Goal: Information Seeking & Learning: Check status

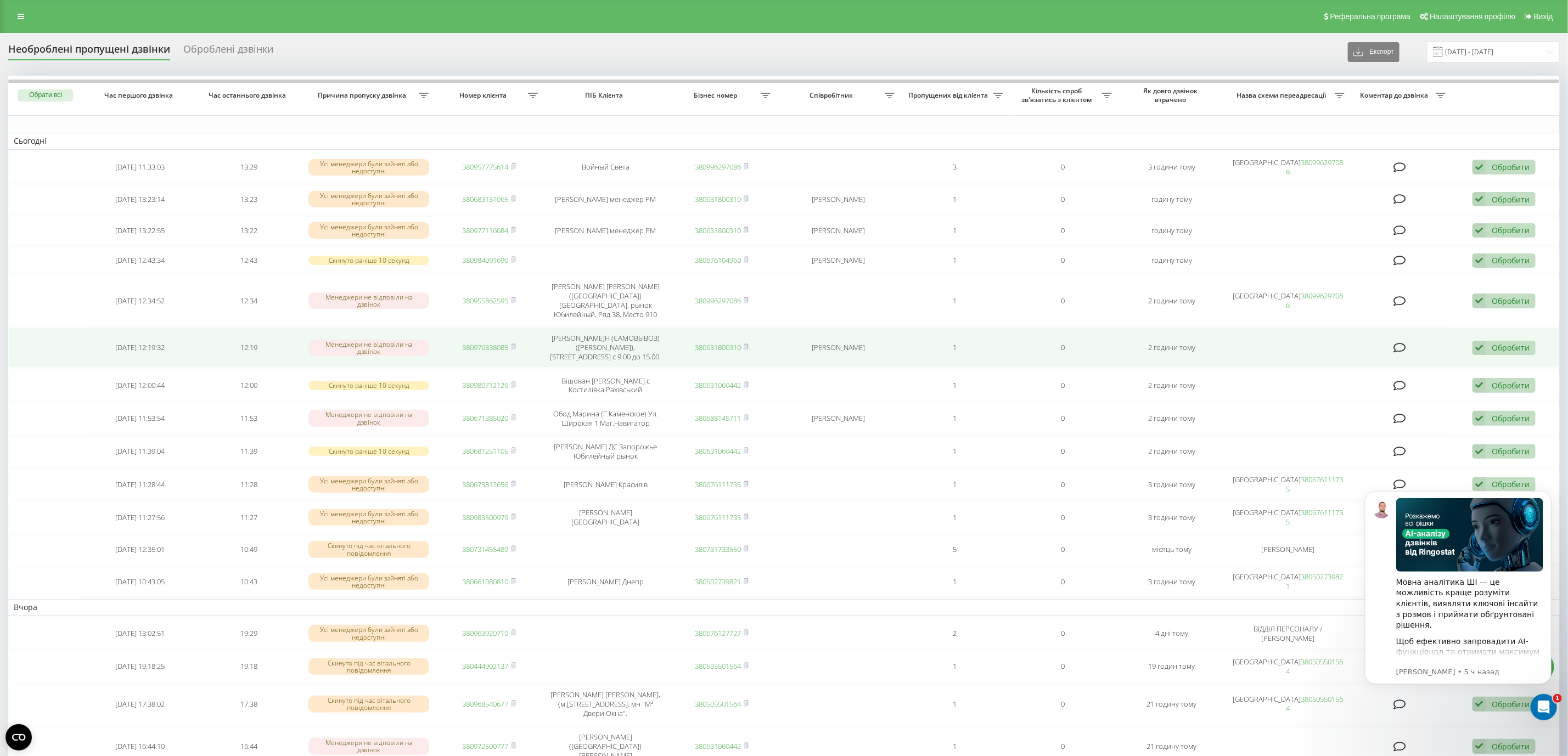
click at [1494, 341] on div "Обробити Не вдалося зв'язатися Зв'язався з клієнтом за допомогою іншого каналу …" at bounding box center [1503, 349] width 63 height 15
click at [1471, 380] on span "Зв'язався з клієнтом за допомогою іншого каналу" at bounding box center [1431, 385] width 187 height 11
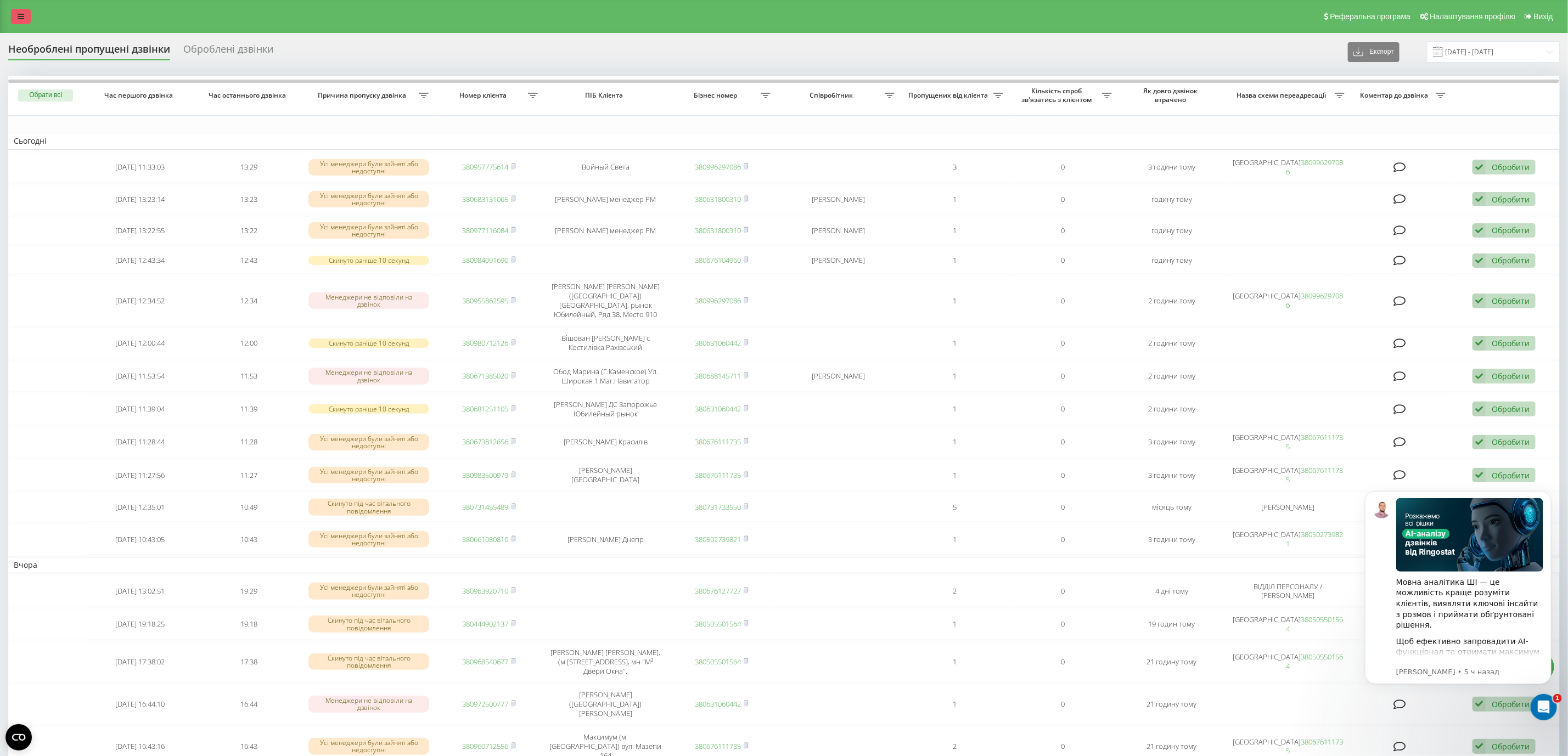
click at [14, 10] on link at bounding box center [20, 16] width 20 height 16
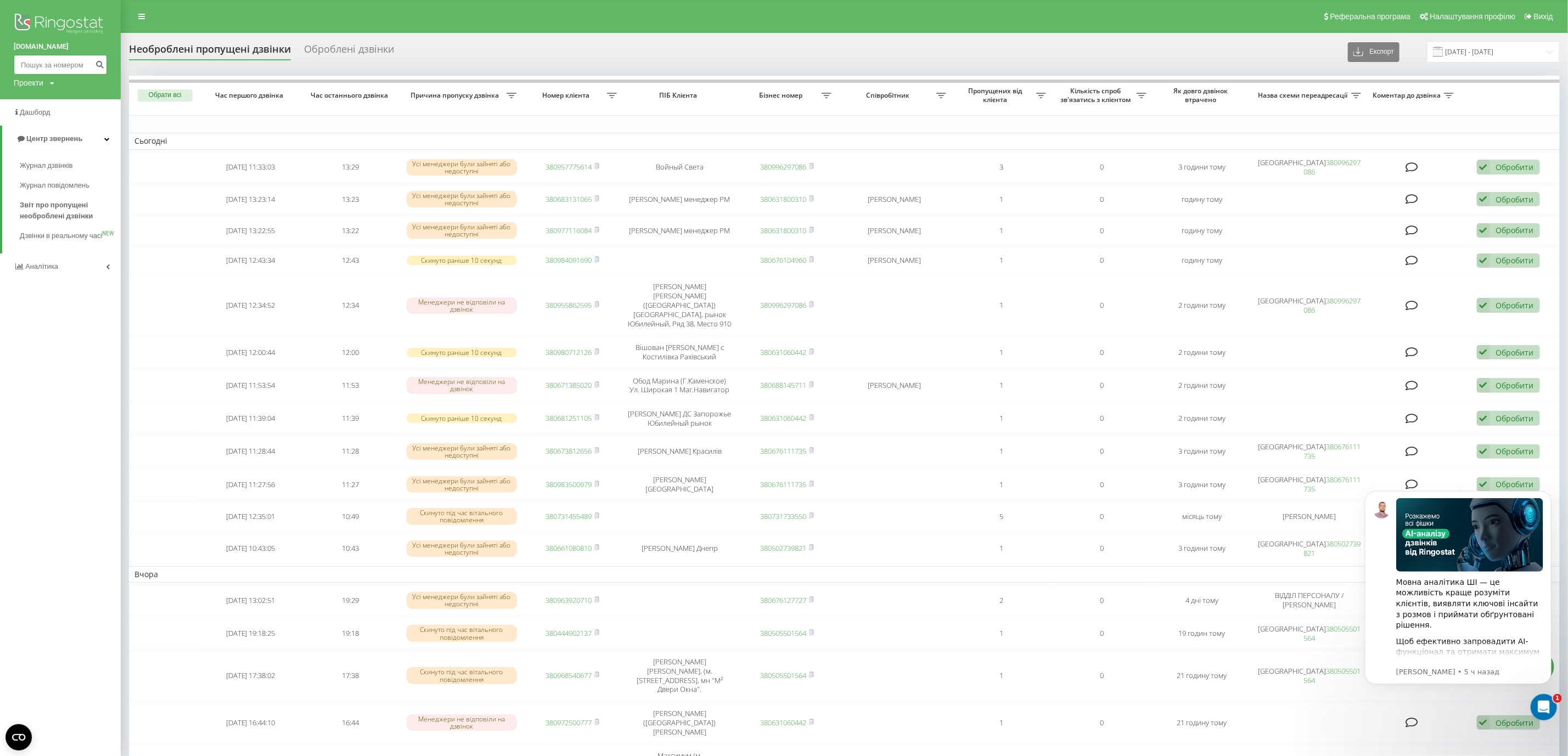
click at [37, 65] on input at bounding box center [61, 65] width 93 height 20
paste input "380673045339"
click at [99, 65] on icon "submit" at bounding box center [99, 63] width 9 height 7
click at [42, 65] on input "380673045339" at bounding box center [61, 65] width 93 height 20
drag, startPoint x: 28, startPoint y: 63, endPoint x: 7, endPoint y: 63, distance: 21.0
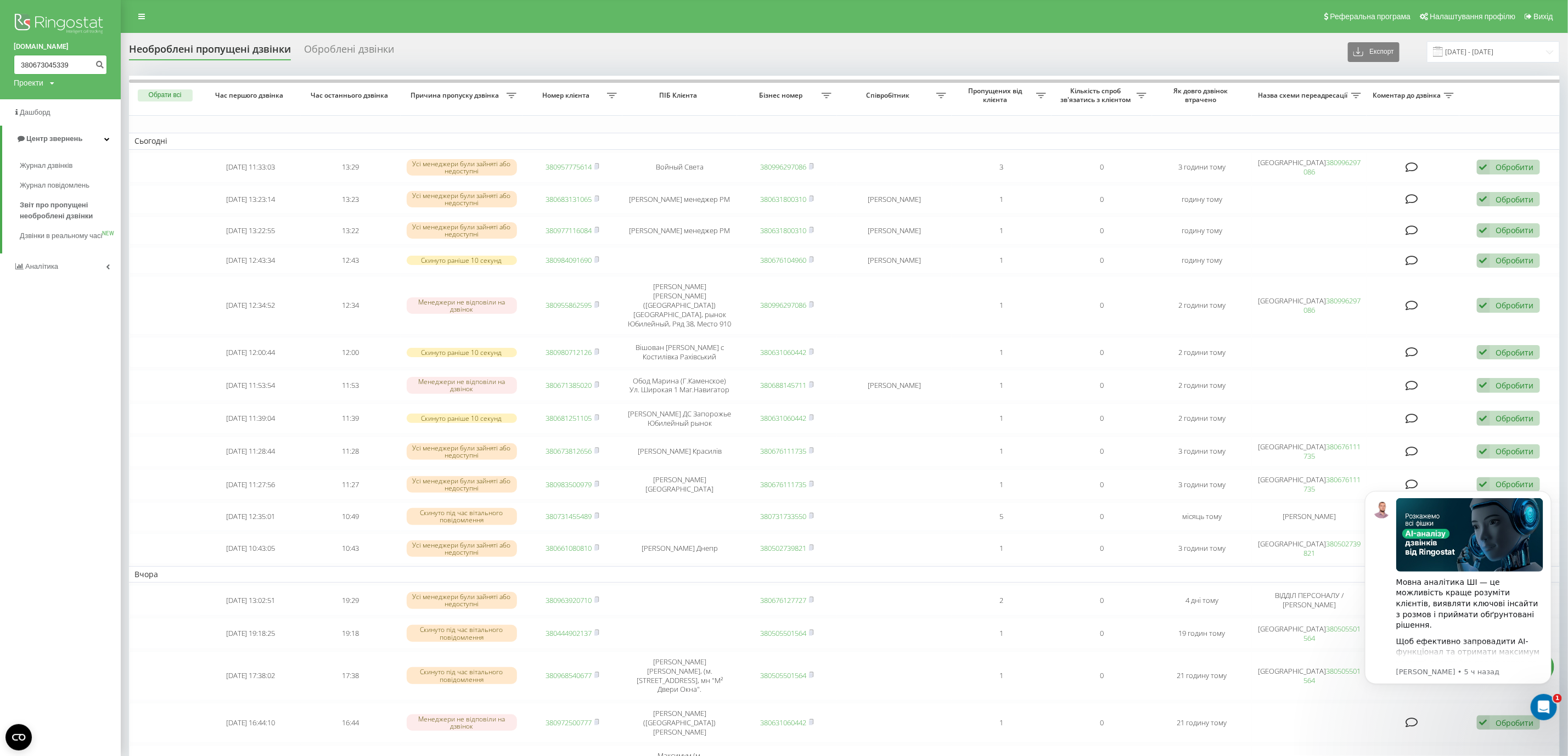
click at [7, 63] on div "vseprodveri.com 380673045339 Проекти vseprodveri.com" at bounding box center [61, 49] width 121 height 99
click at [78, 160] on link "Журнал дзвінків" at bounding box center [70, 166] width 101 height 20
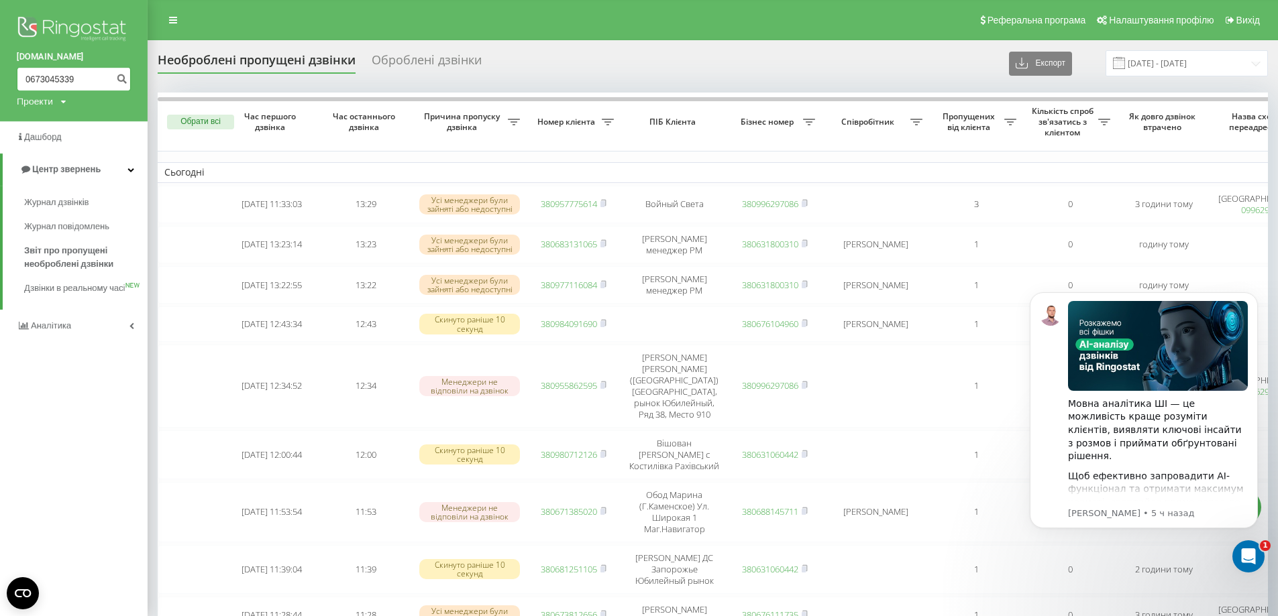
click at [71, 68] on input "0673045339" at bounding box center [74, 79] width 114 height 24
click at [121, 80] on icon "submit" at bounding box center [121, 77] width 11 height 8
click at [91, 207] on span "Журнал дзвінків" at bounding box center [59, 202] width 71 height 13
click at [66, 68] on input "0673045339" at bounding box center [74, 79] width 114 height 24
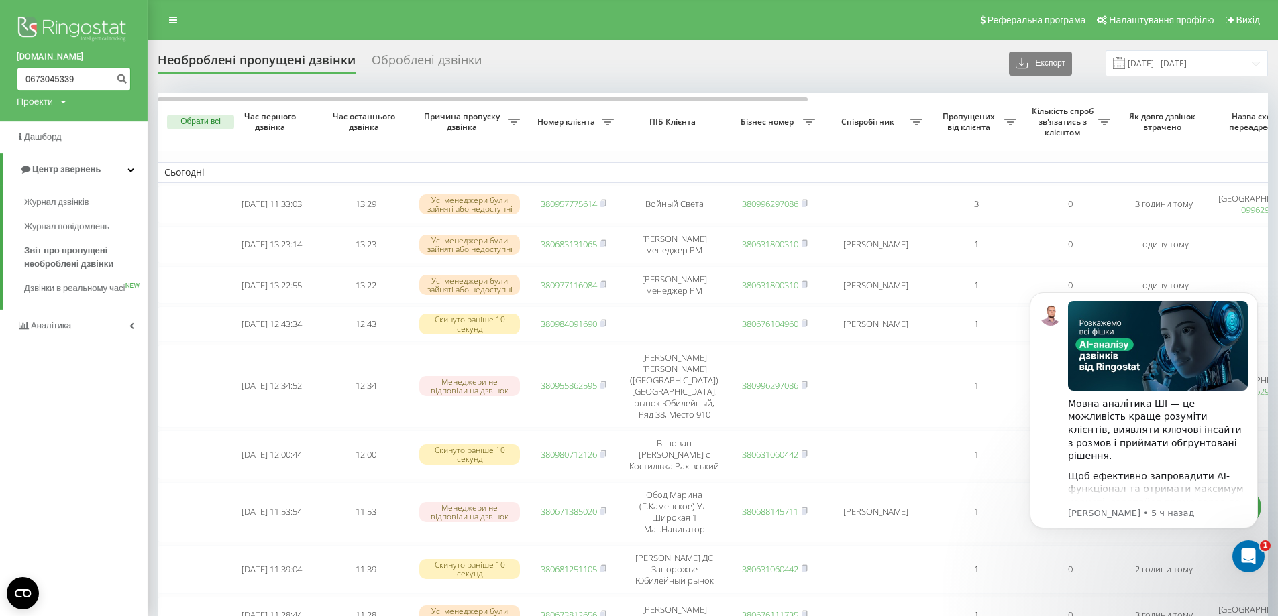
click at [66, 68] on input "0673045339" at bounding box center [74, 79] width 114 height 24
paste input "38"
drag, startPoint x: 35, startPoint y: 82, endPoint x: 11, endPoint y: 84, distance: 23.6
click at [11, 84] on div "vseprodveri.com 380673045339 Проекти vseprodveri.com" at bounding box center [74, 60] width 148 height 121
type input "0673045339"
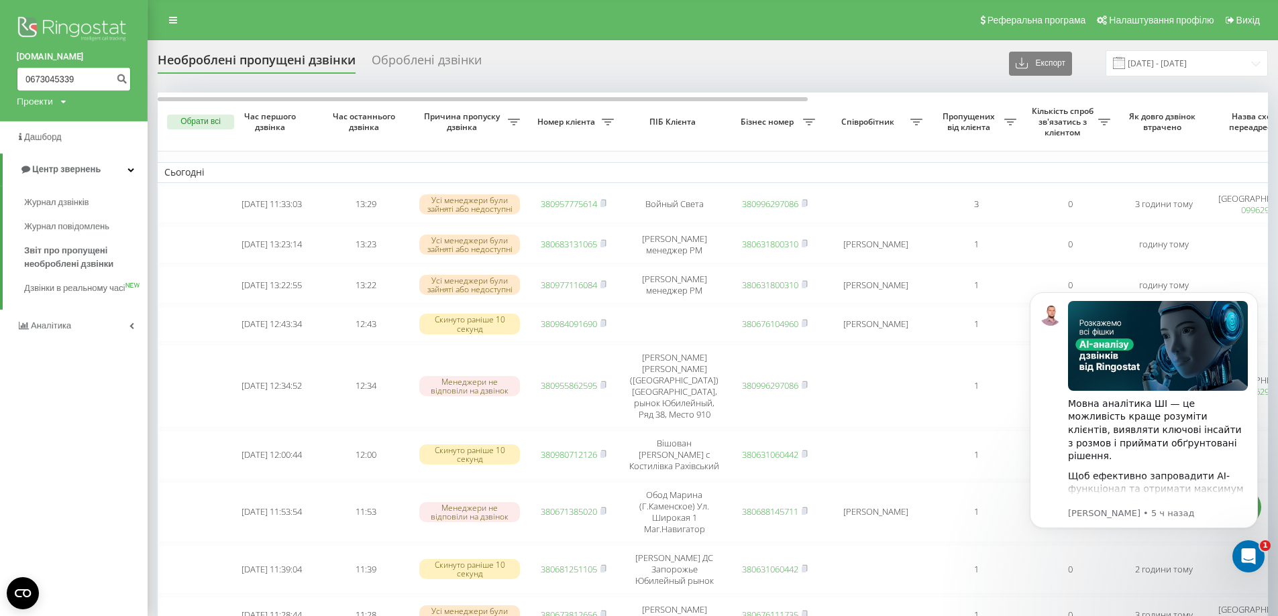
click at [81, 79] on input "0673045339" at bounding box center [74, 79] width 114 height 24
click at [117, 79] on icon "submit" at bounding box center [121, 77] width 11 height 8
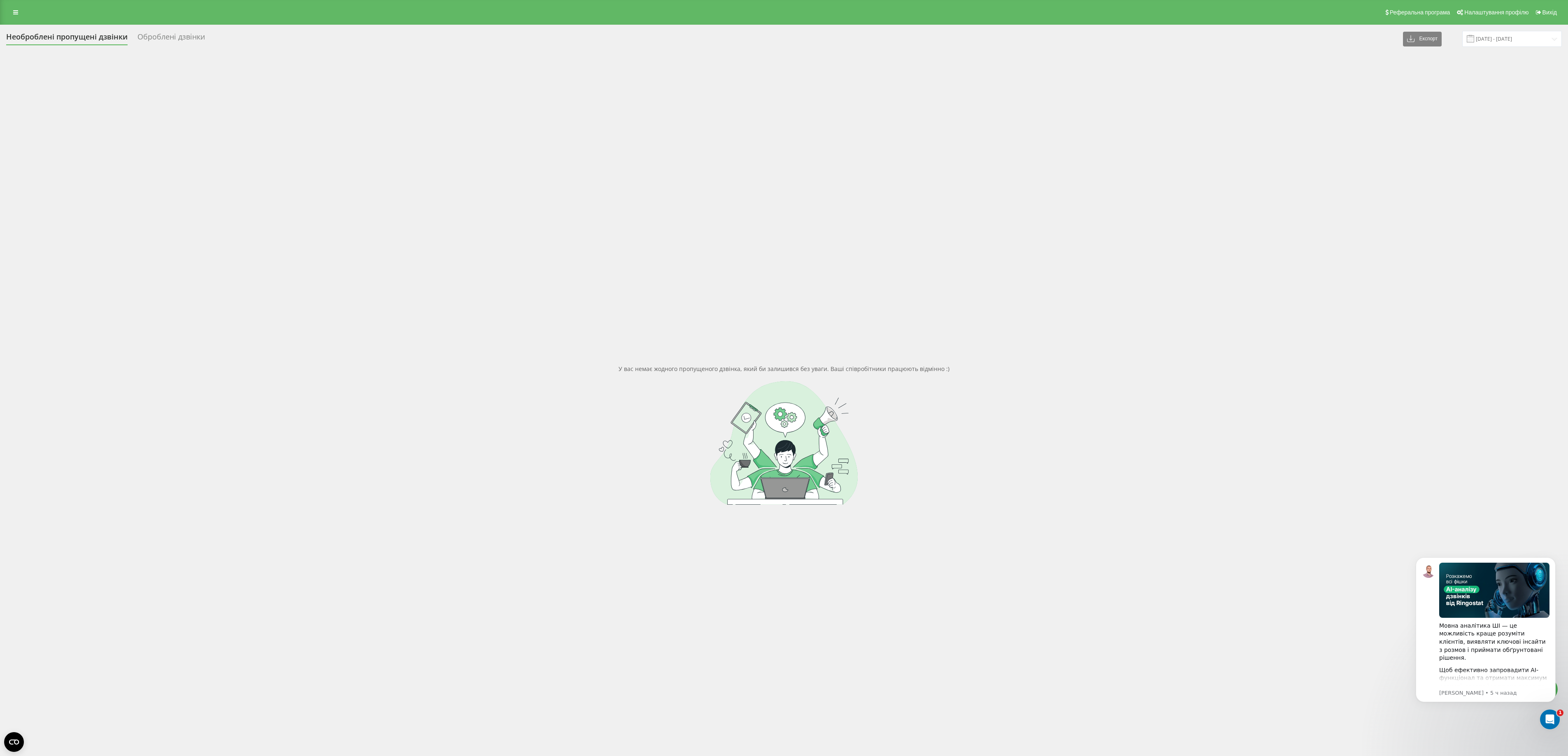
click at [3, 13] on div "Реферальна програма Налаштування профілю Вихід" at bounding box center [784, 12] width 1568 height 25
click at [17, 9] on icon at bounding box center [15, 12] width 5 height 6
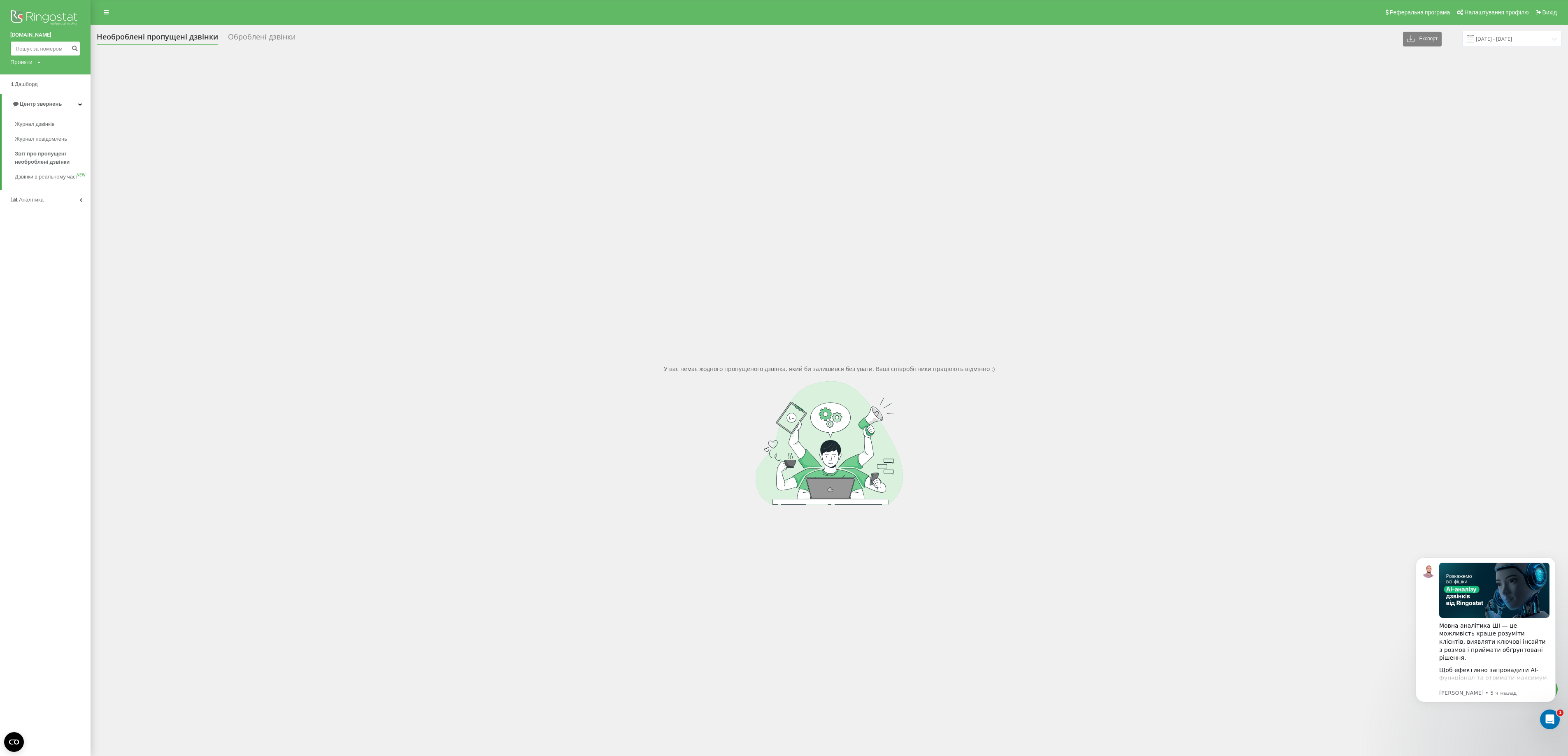
click at [39, 45] on input at bounding box center [45, 48] width 70 height 15
paste input "0673045339"
type input "0673045339"
click at [75, 48] on icon "submit" at bounding box center [74, 47] width 7 height 5
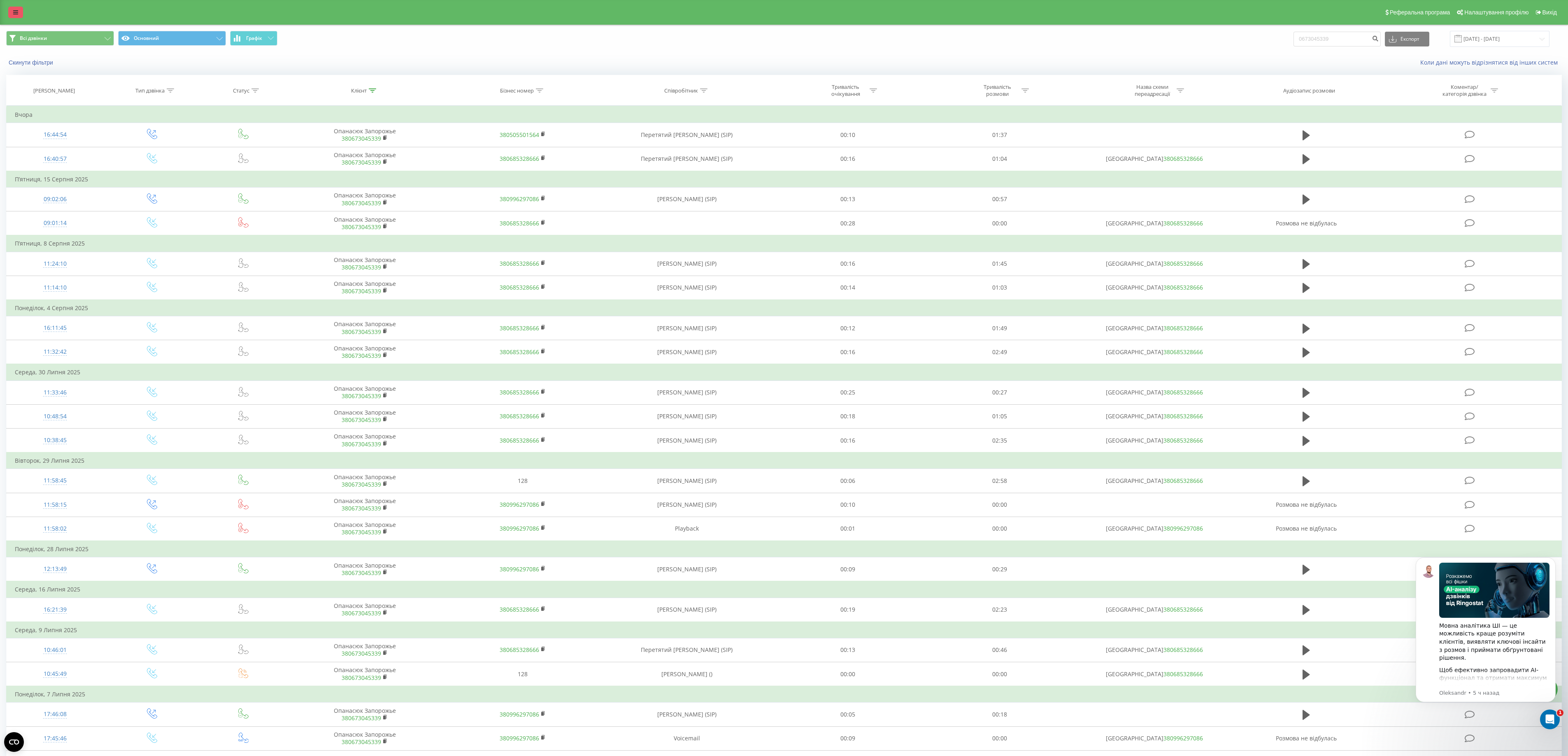
drag, startPoint x: 10, startPoint y: 21, endPoint x: 19, endPoint y: 13, distance: 12.0
click at [18, 17] on div "Реферальна програма Налаштування профілю Вихід" at bounding box center [784, 12] width 1568 height 25
click at [19, 12] on link at bounding box center [15, 12] width 15 height 12
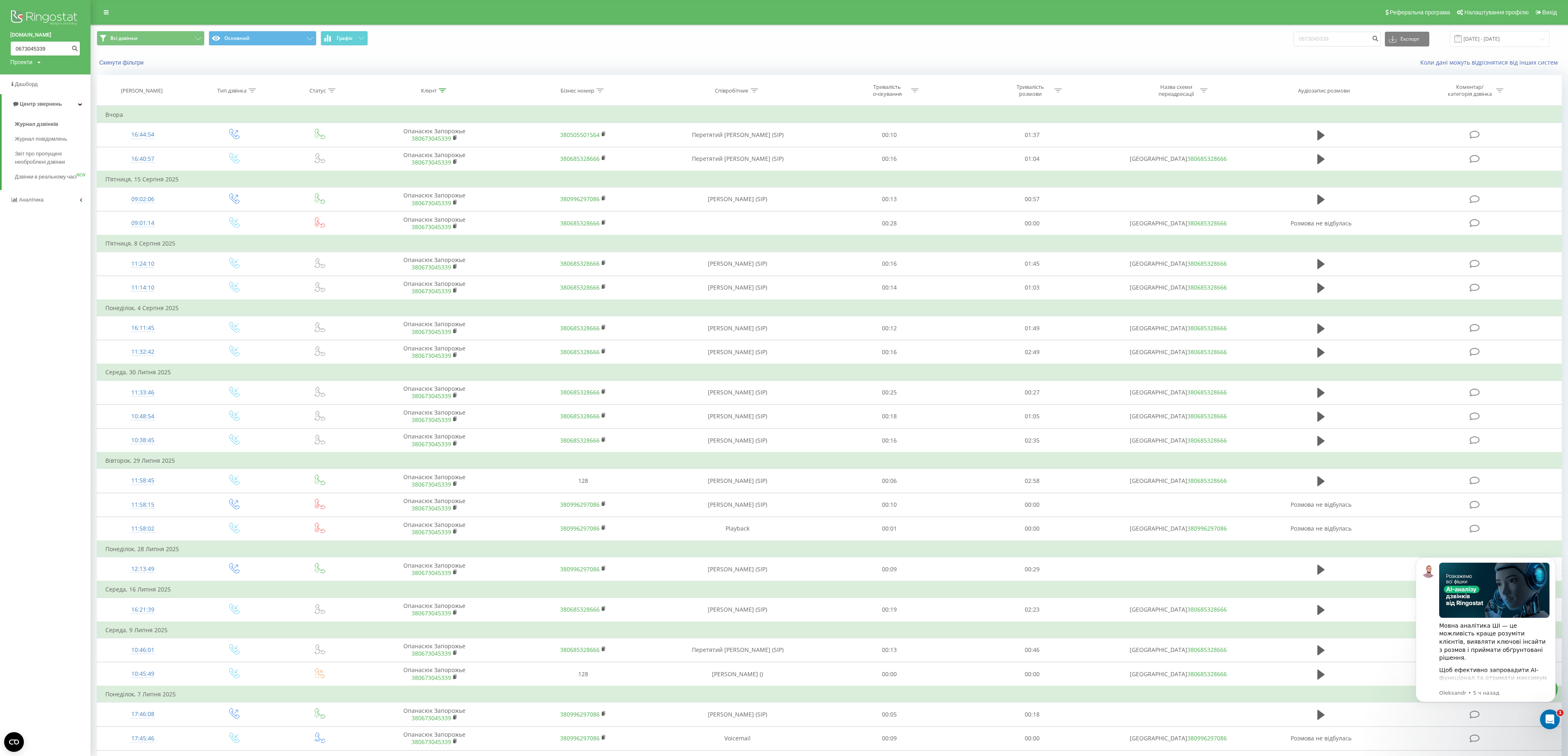
click at [49, 51] on input "0673045339" at bounding box center [45, 48] width 70 height 15
paste input "0937596535"
click at [57, 47] on input "06730453390937596535" at bounding box center [45, 48] width 70 height 15
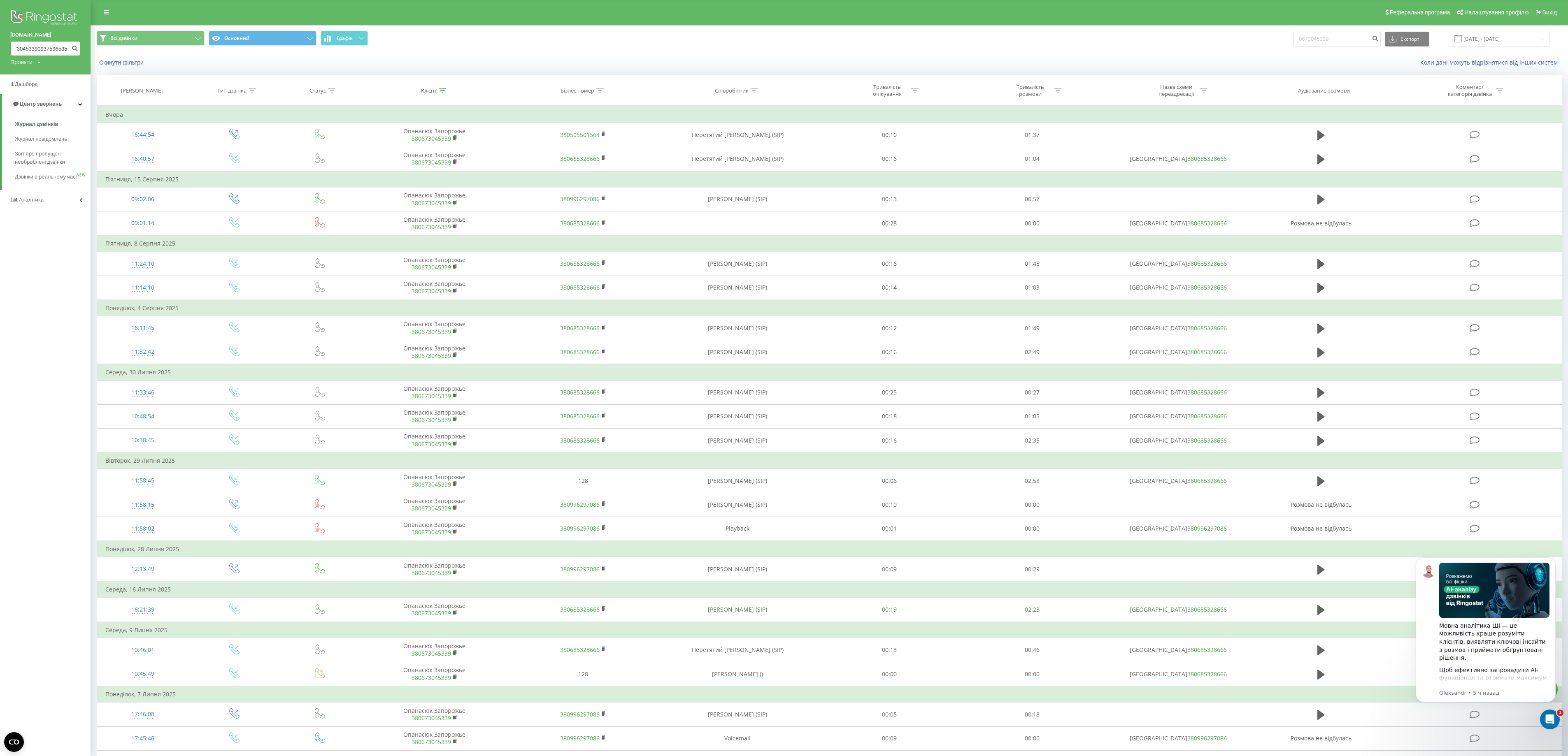
paste input
type input "0937596535"
click at [72, 46] on icon "submit" at bounding box center [74, 47] width 7 height 5
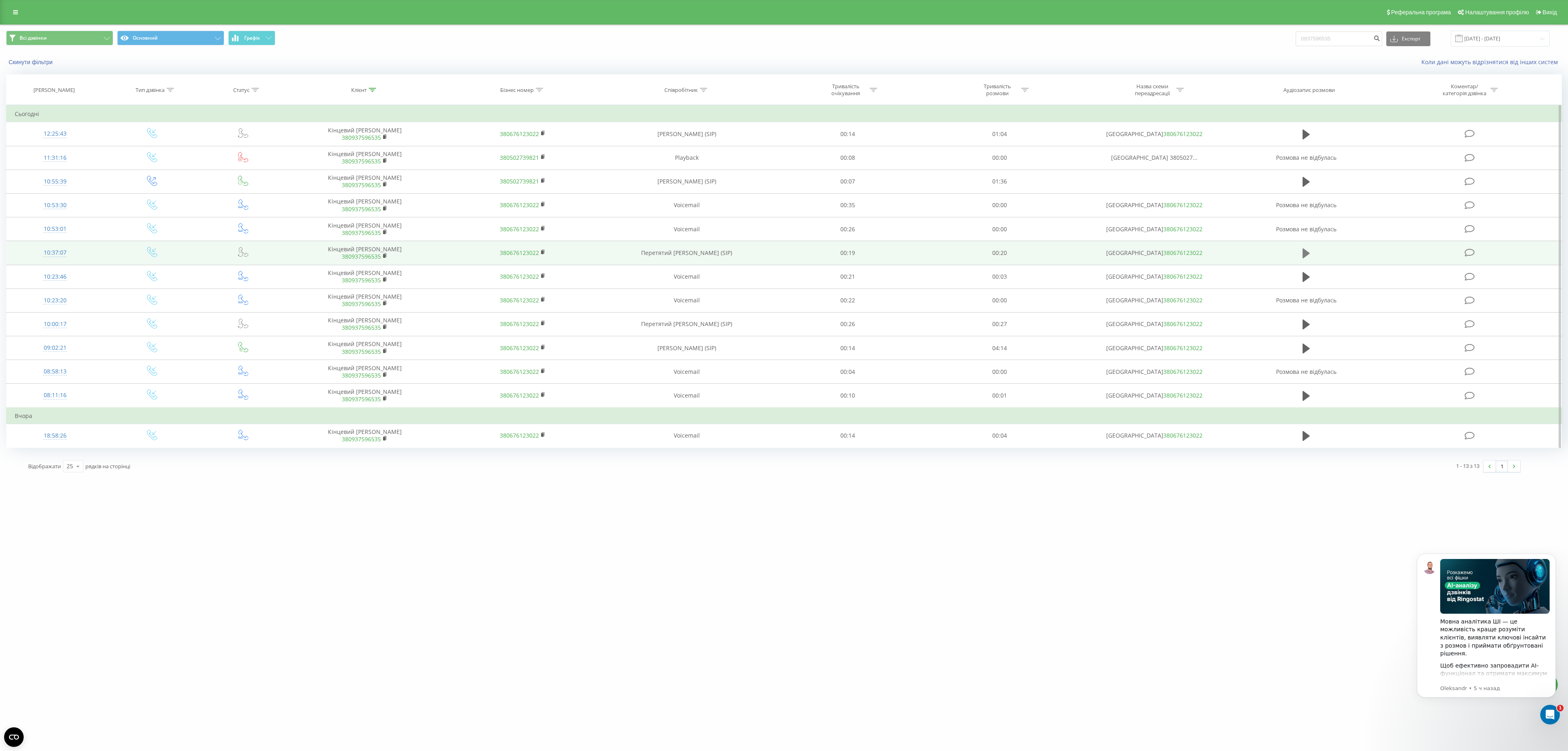
click at [1301, 255] on button at bounding box center [1306, 253] width 12 height 12
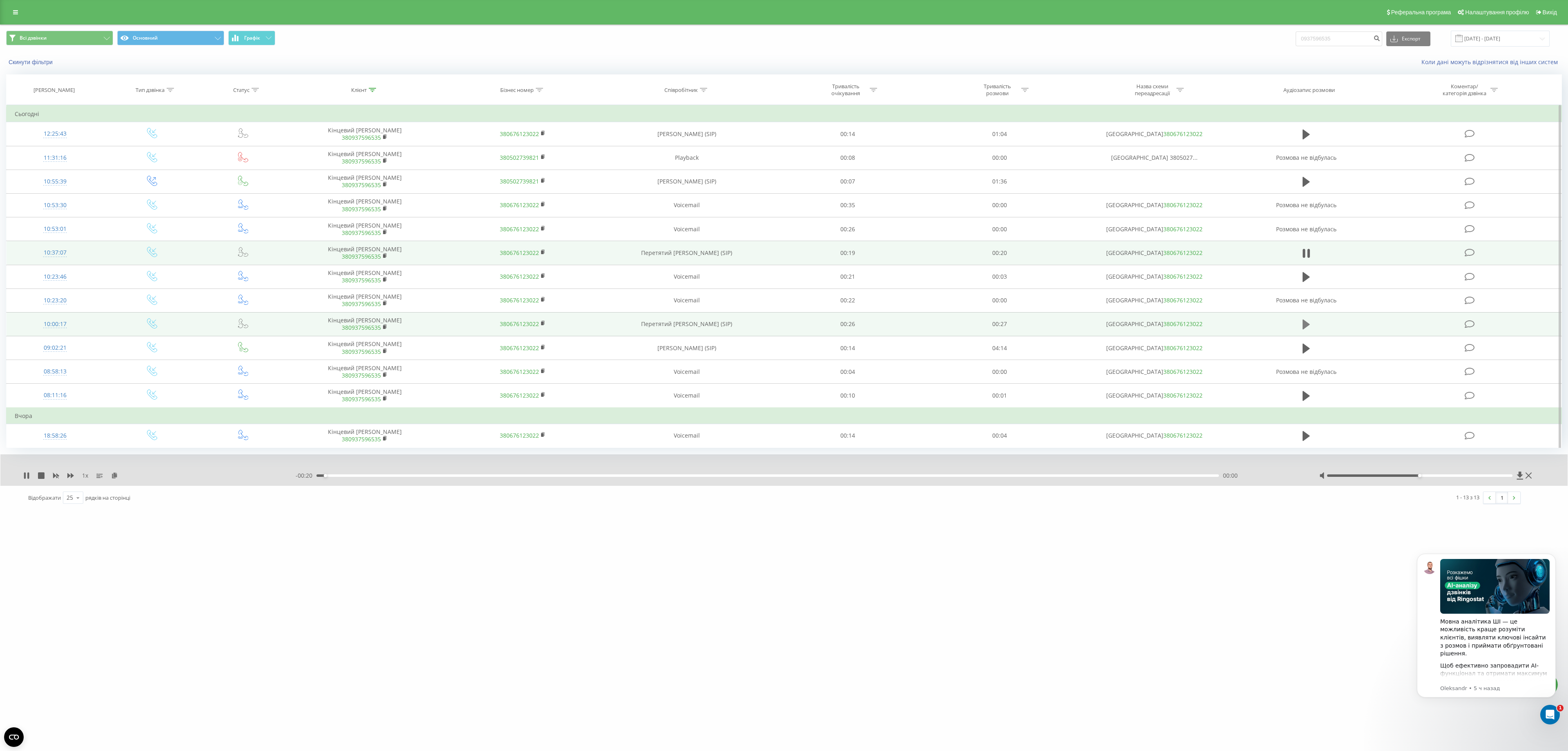
click at [1306, 330] on icon at bounding box center [1306, 325] width 7 height 10
click at [516, 477] on div "00:00" at bounding box center [768, 476] width 903 height 2
click at [369, 477] on div "00:07" at bounding box center [768, 476] width 903 height 2
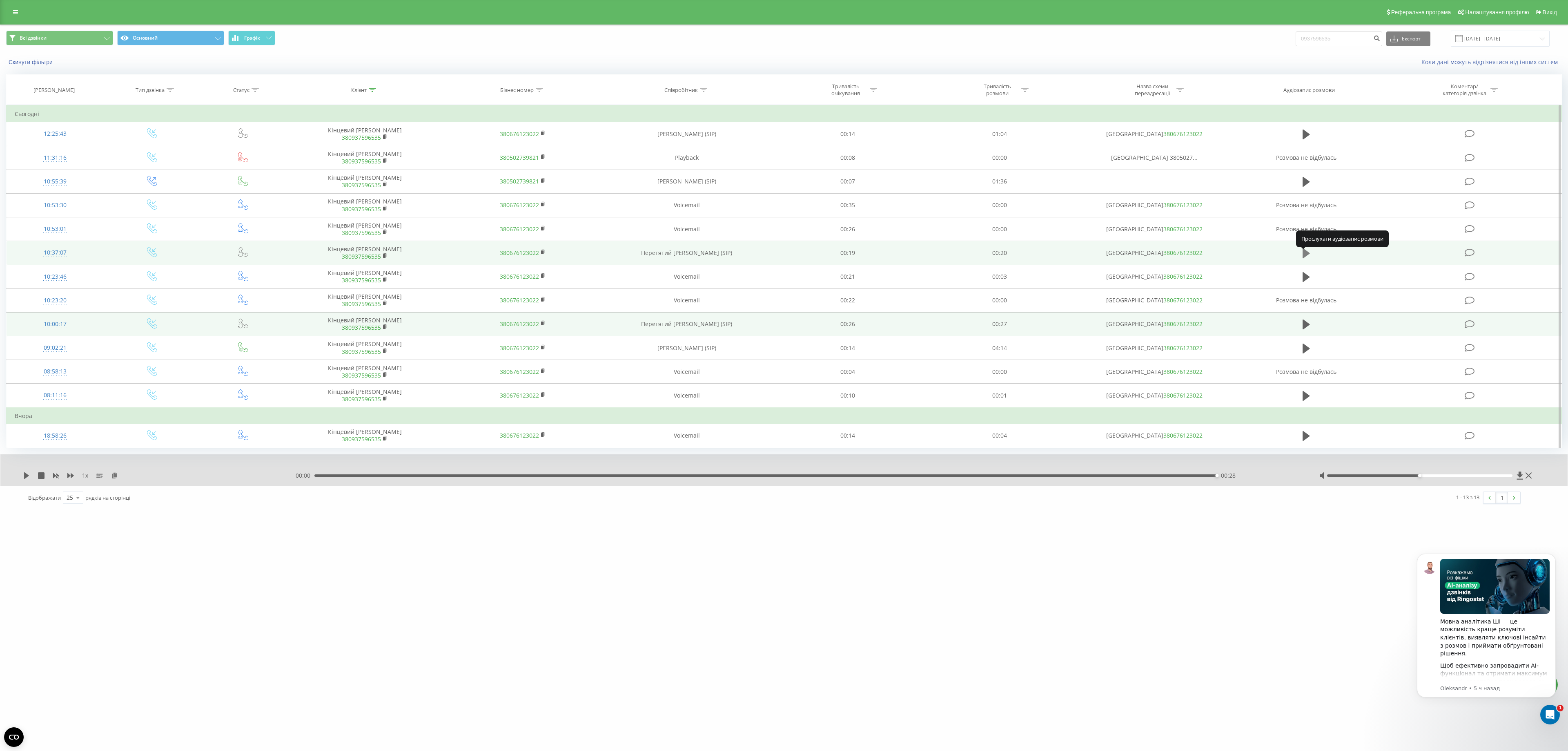
click at [1305, 258] on icon at bounding box center [1306, 253] width 7 height 10
click at [1309, 256] on icon at bounding box center [1309, 253] width 2 height 9
click at [14, 13] on icon at bounding box center [15, 12] width 5 height 5
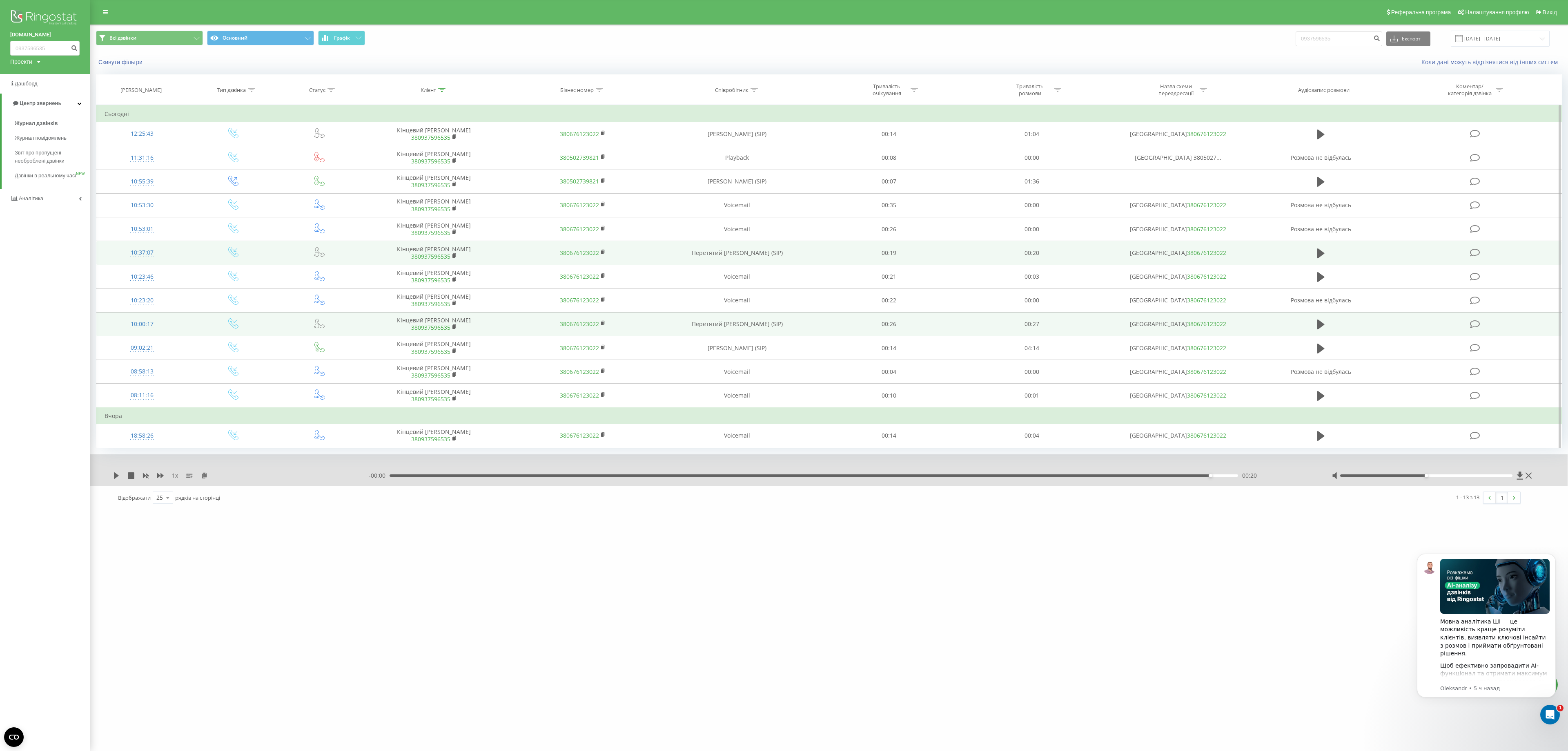
click at [41, 33] on link "[DOMAIN_NAME]" at bounding box center [45, 34] width 69 height 8
click at [44, 51] on input "0937596535" at bounding box center [45, 48] width 69 height 15
paste input "(063)5257712"
type input "(063)5257712"
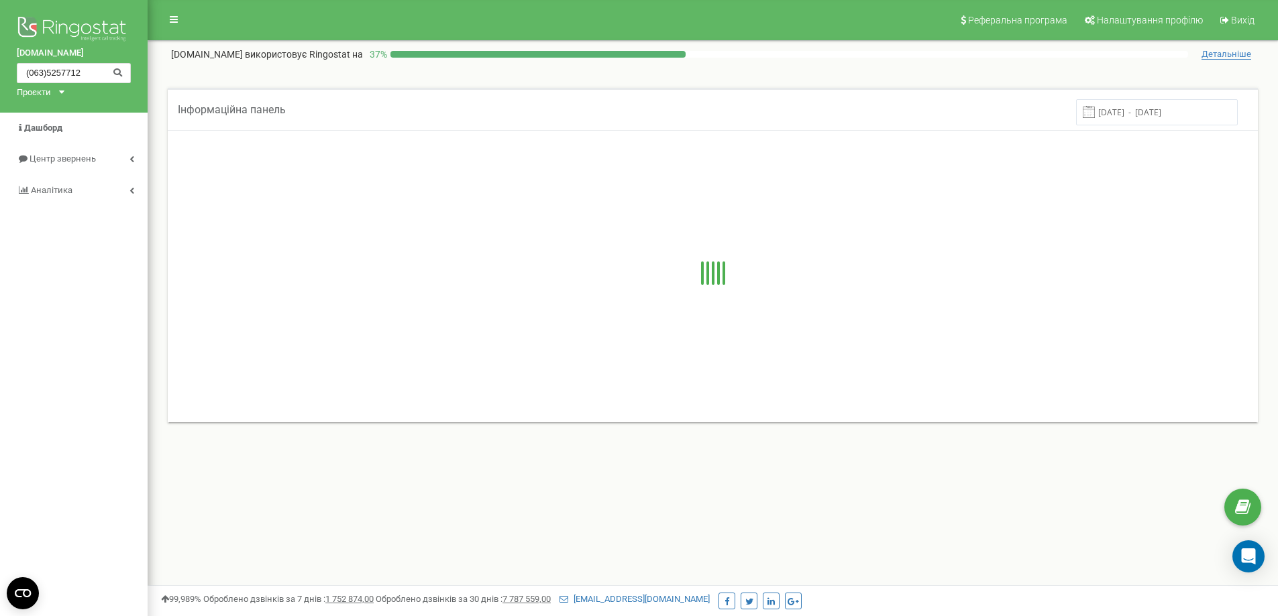
click at [48, 76] on input "(063)5257712" at bounding box center [74, 73] width 114 height 20
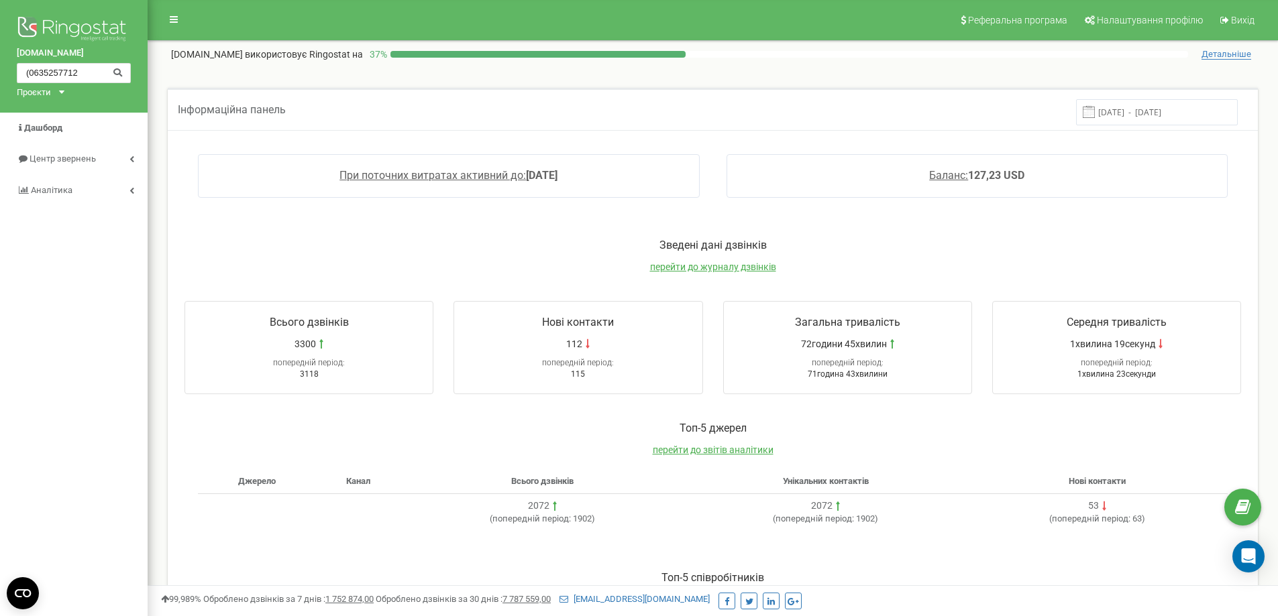
click at [34, 79] on input "(0635257712" at bounding box center [74, 73] width 114 height 20
click at [30, 78] on input "(0635257712" at bounding box center [74, 73] width 114 height 20
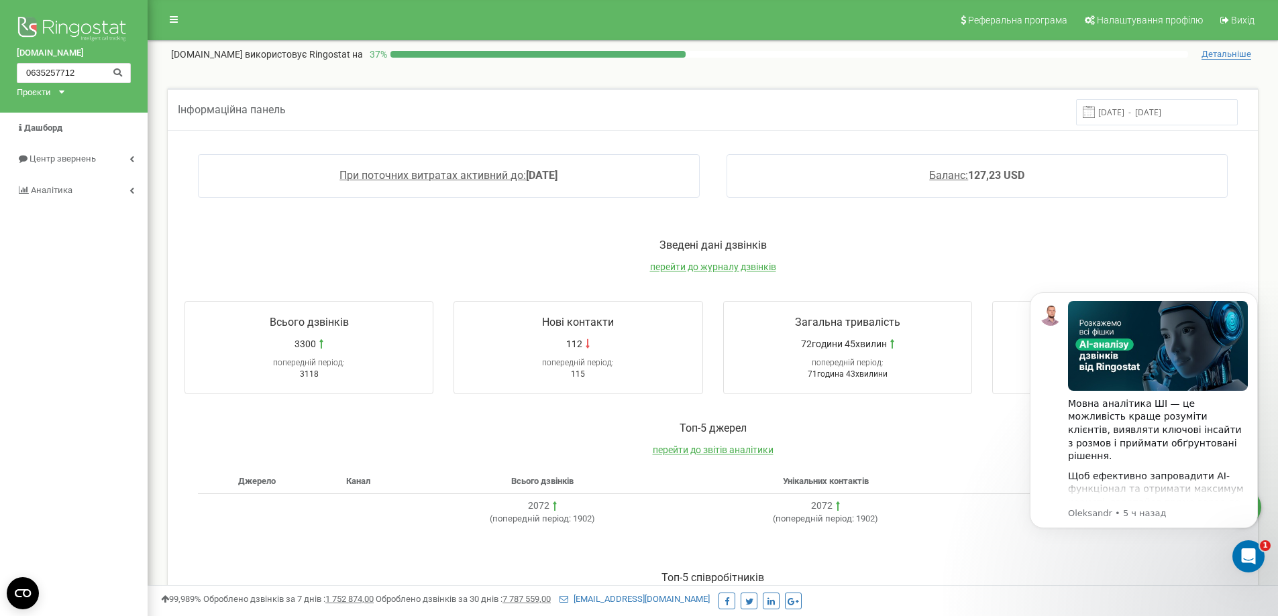
type input "0635257712"
click at [115, 74] on icon at bounding box center [118, 71] width 10 height 9
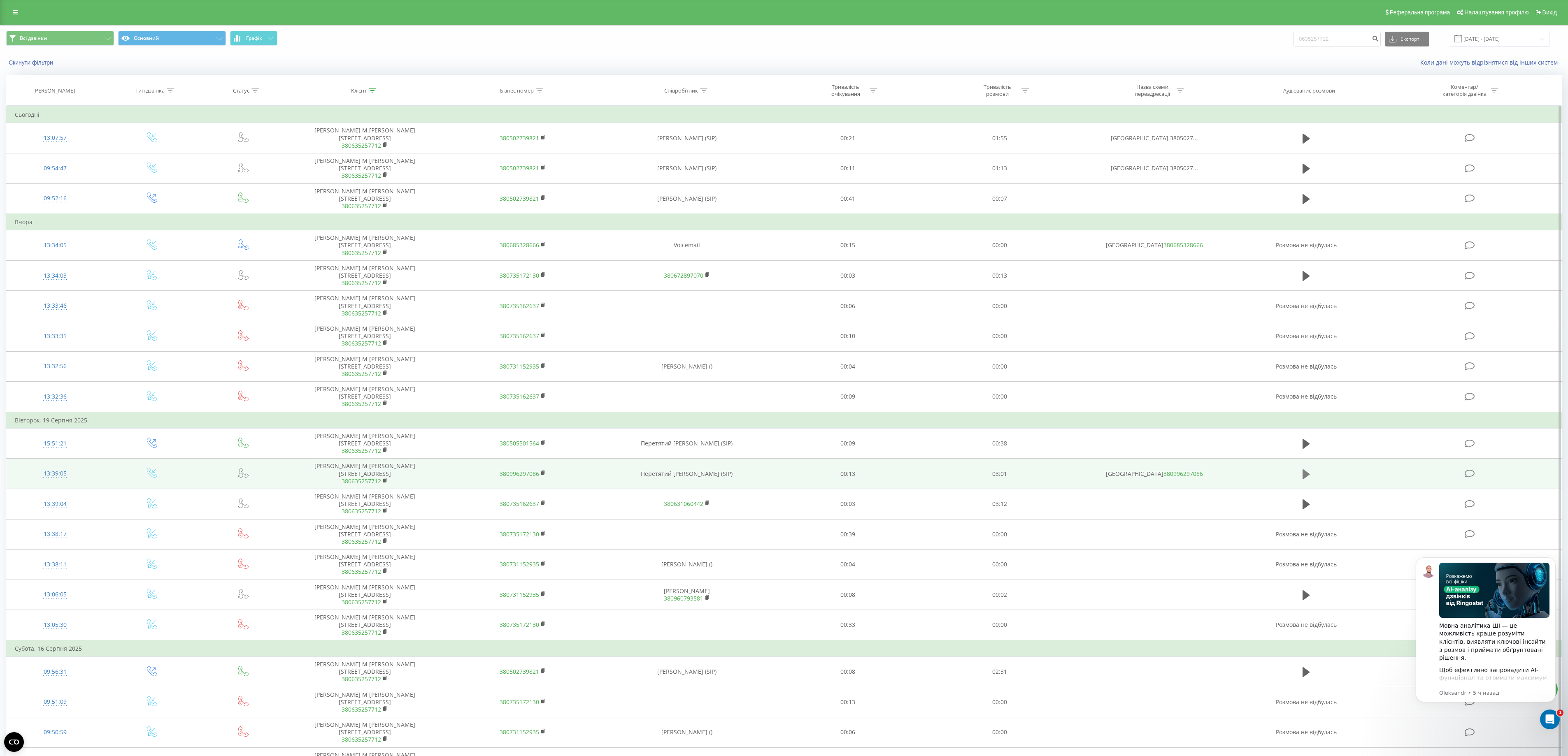
click at [1302, 468] on icon at bounding box center [1306, 474] width 7 height 12
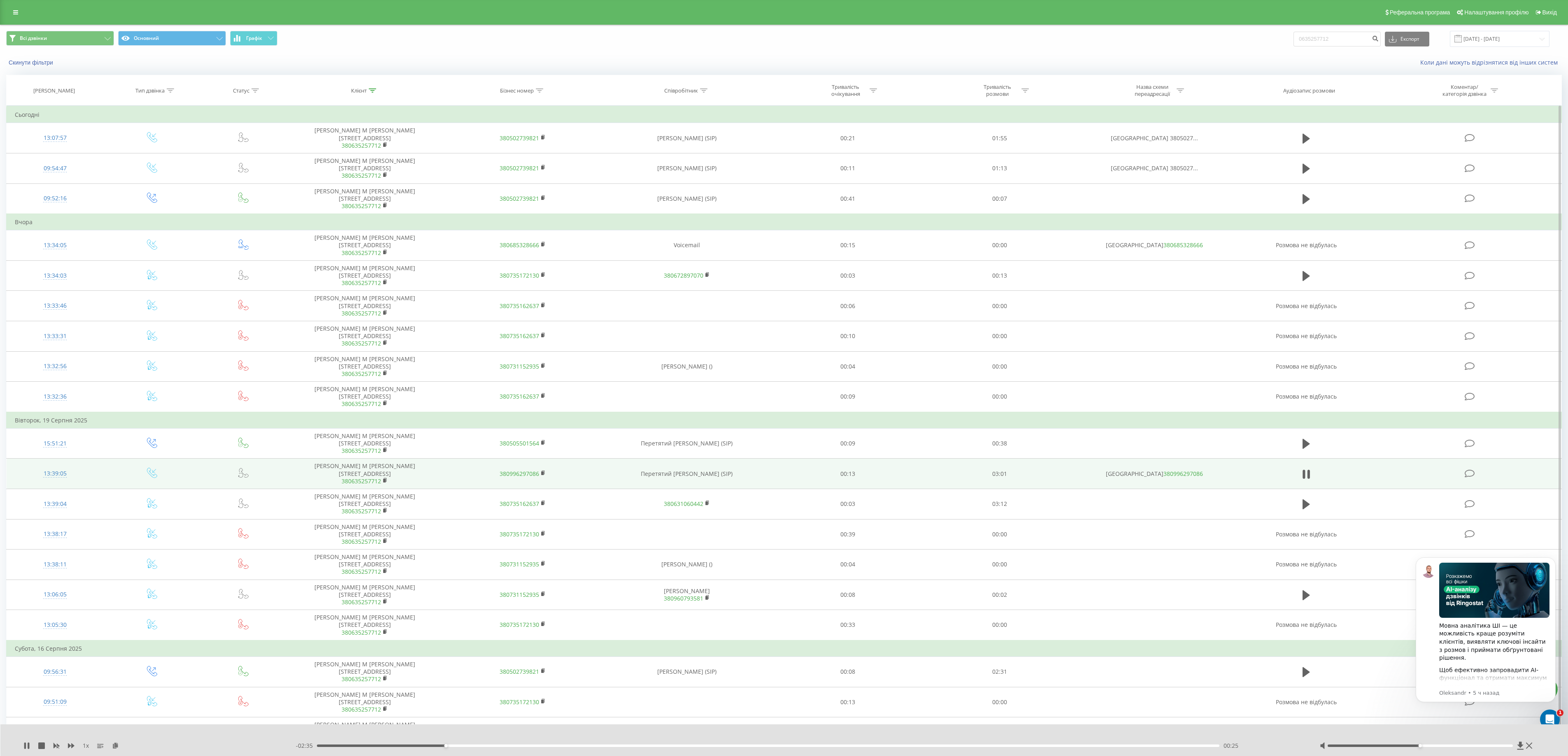
drag, startPoint x: 446, startPoint y: 746, endPoint x: 458, endPoint y: 747, distance: 12.0
click at [447, 746] on div "00:25" at bounding box center [445, 746] width 3 height 3
click at [459, 747] on div "- 02:34 00:26 00:26" at bounding box center [797, 746] width 1003 height 8
click at [455, 746] on div "00:27" at bounding box center [768, 746] width 902 height 2
click at [467, 746] on div "00:30" at bounding box center [768, 746] width 902 height 2
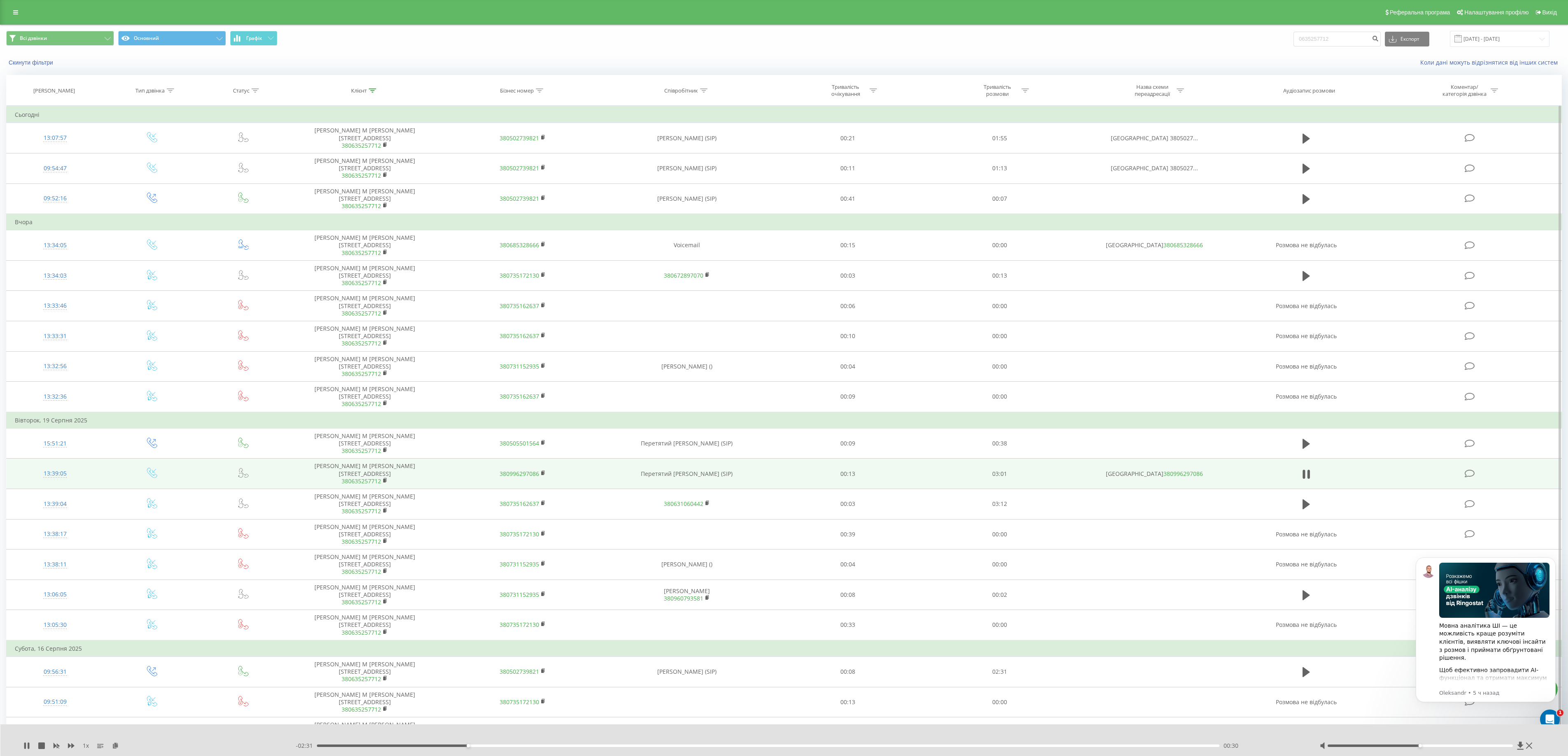
click at [479, 747] on div "- 02:31 00:30 00:30" at bounding box center [797, 746] width 1003 height 8
click at [479, 747] on div "- 02:30 00:30 00:30" at bounding box center [797, 746] width 1003 height 8
click at [485, 746] on div "00:31" at bounding box center [768, 746] width 902 height 2
click at [497, 746] on div "00:34" at bounding box center [768, 746] width 902 height 2
click at [486, 744] on div "00:38" at bounding box center [768, 746] width 902 height 2
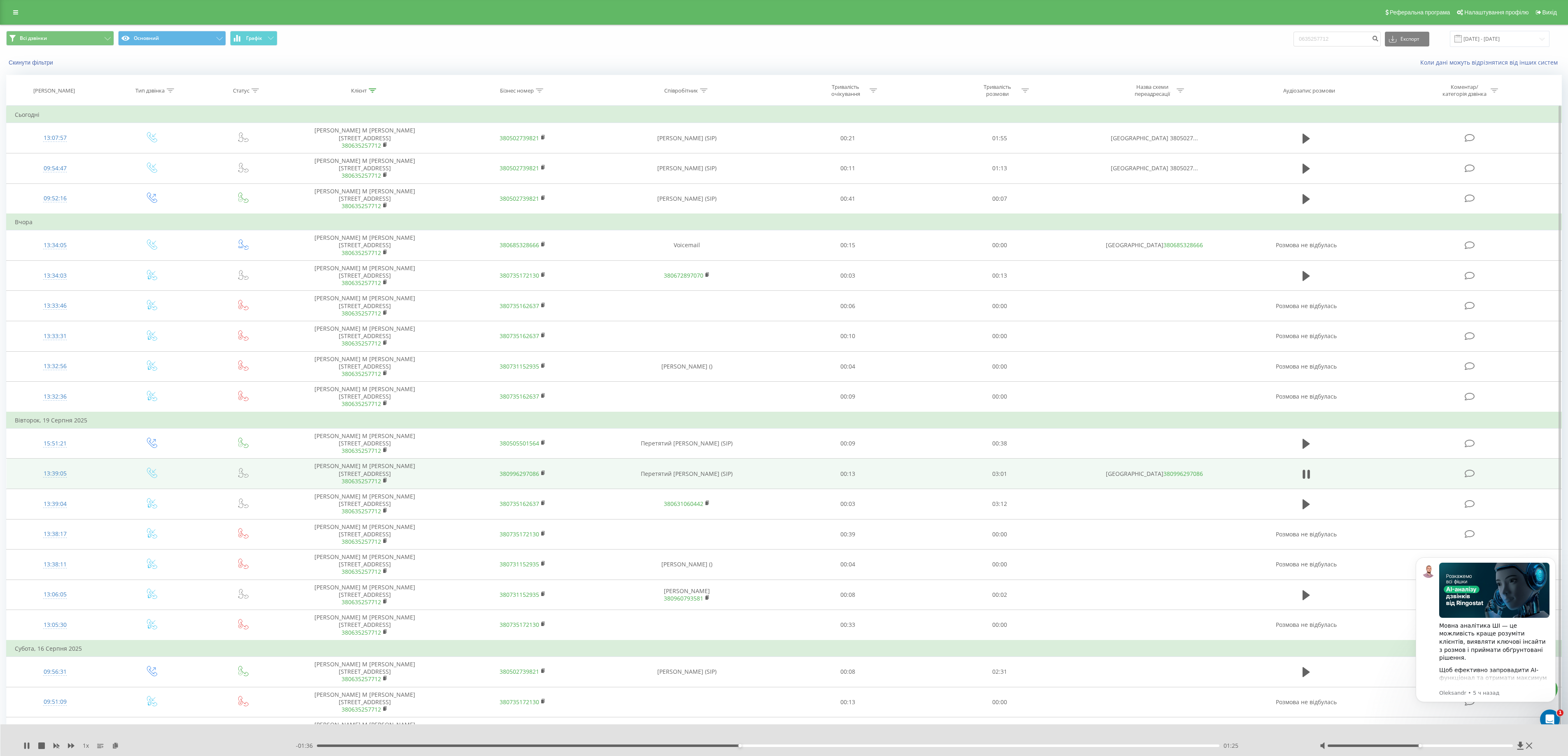
click at [748, 746] on div "01:25" at bounding box center [768, 746] width 902 height 2
click at [799, 746] on div "01:27" at bounding box center [768, 746] width 902 height 2
click at [870, 746] on div "01:39" at bounding box center [768, 746] width 902 height 2
click at [910, 744] on div "01:59" at bounding box center [768, 746] width 902 height 2
click at [970, 746] on div "02:11" at bounding box center [768, 746] width 902 height 2
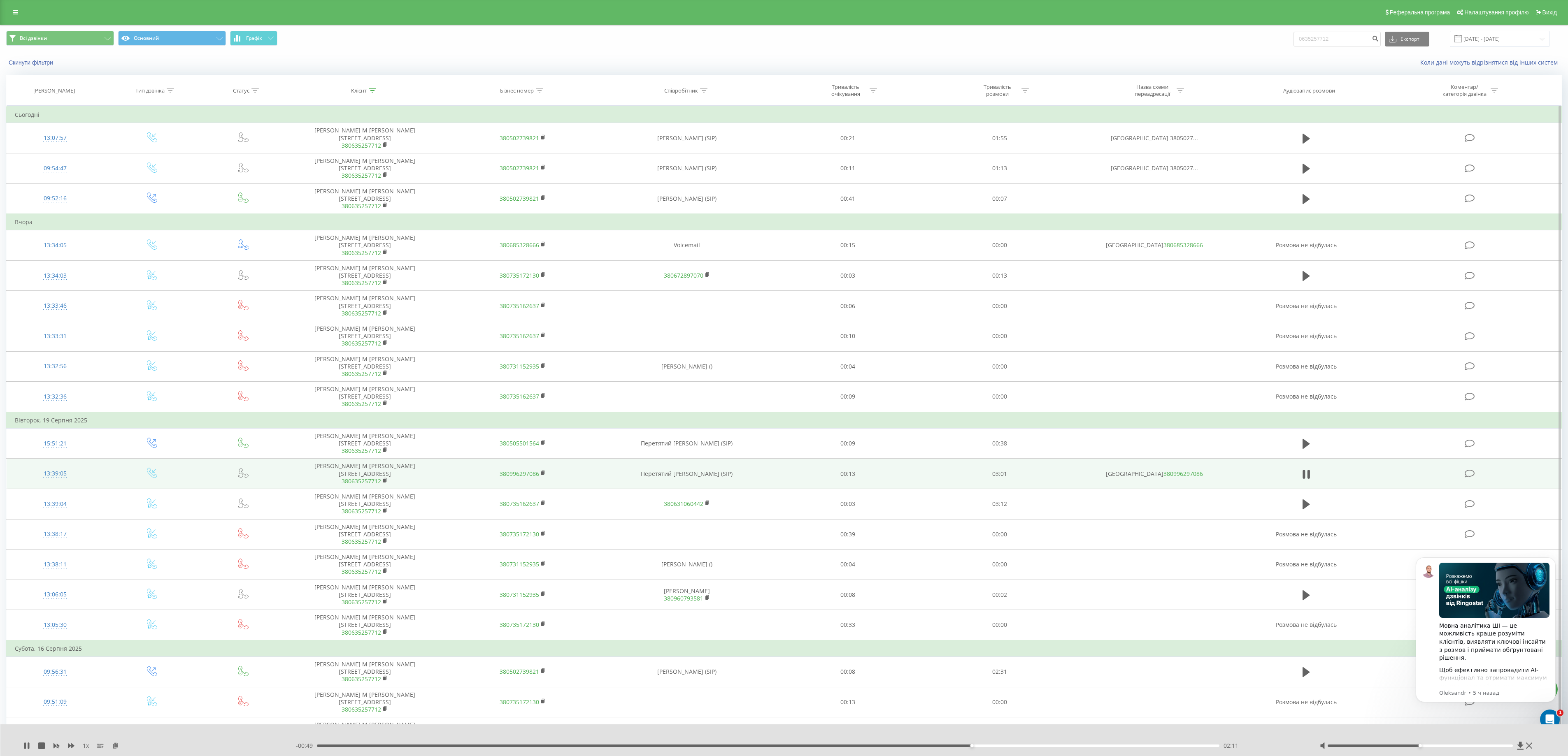
click at [1063, 744] on div "- 00:49 02:11 02:11" at bounding box center [797, 746] width 1003 height 8
click at [1072, 744] on div "02:32" at bounding box center [768, 746] width 902 height 2
